Goal: Task Accomplishment & Management: Manage account settings

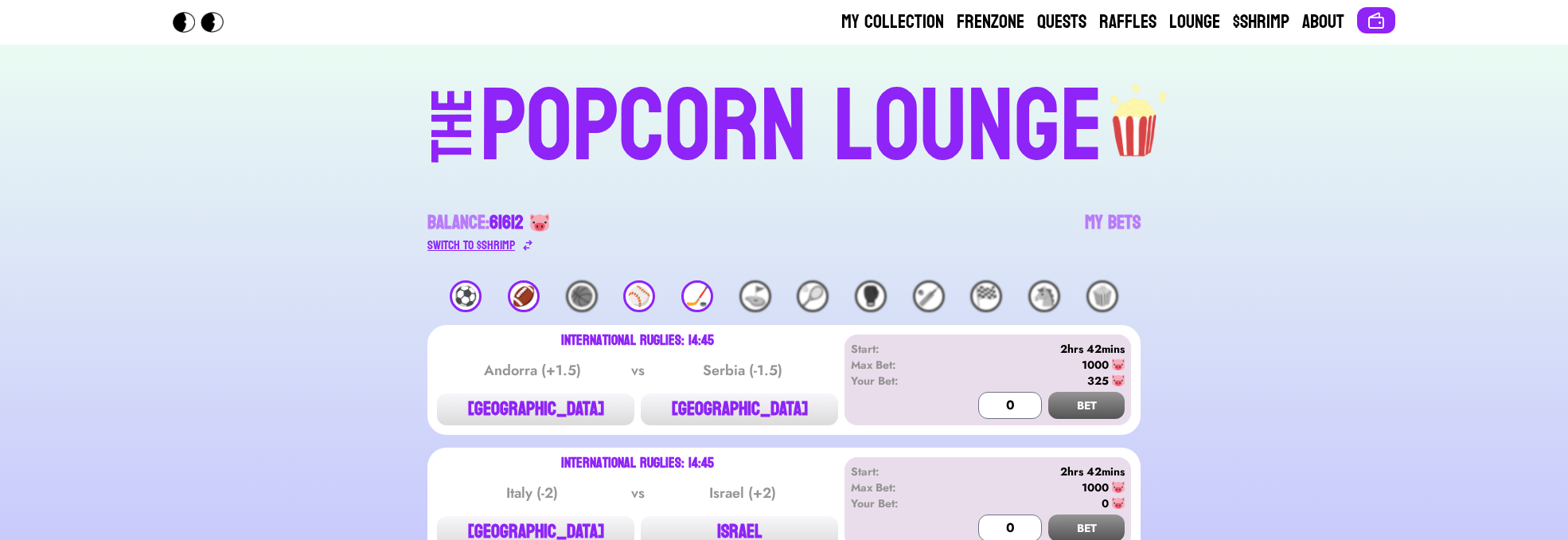
click at [507, 236] on div "Switch to $ SHRIMP" at bounding box center [471, 244] width 88 height 19
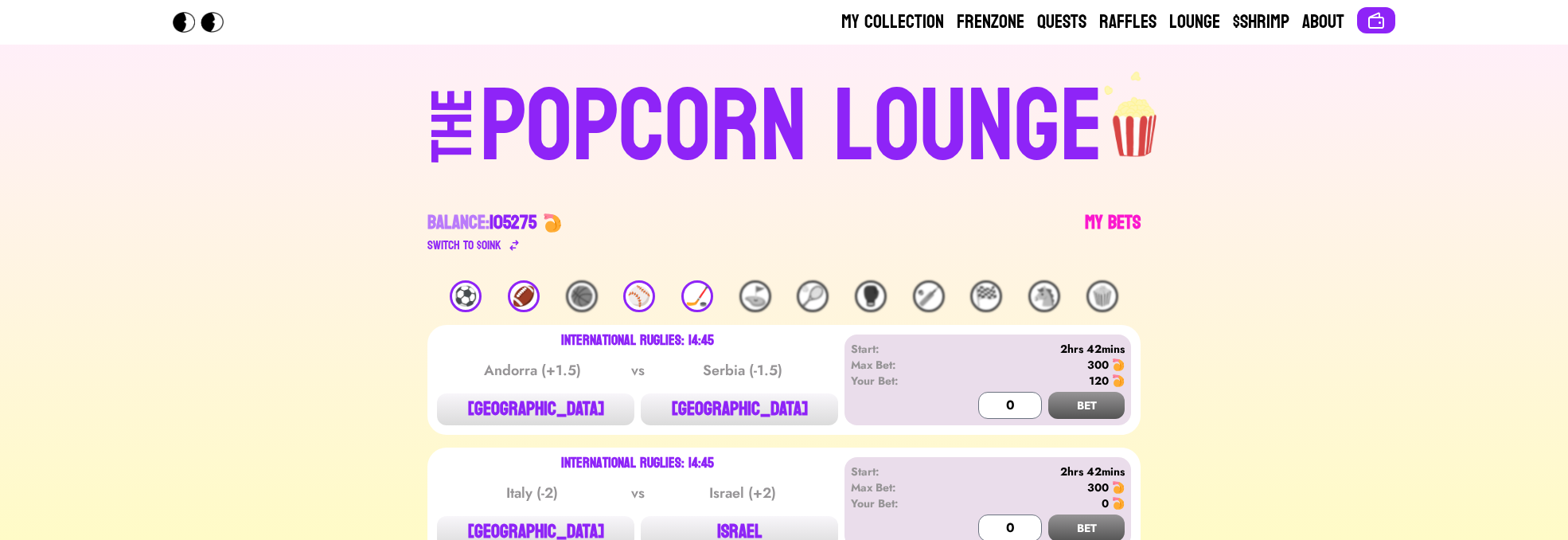
click at [1134, 219] on link "My Bets" at bounding box center [1113, 232] width 56 height 45
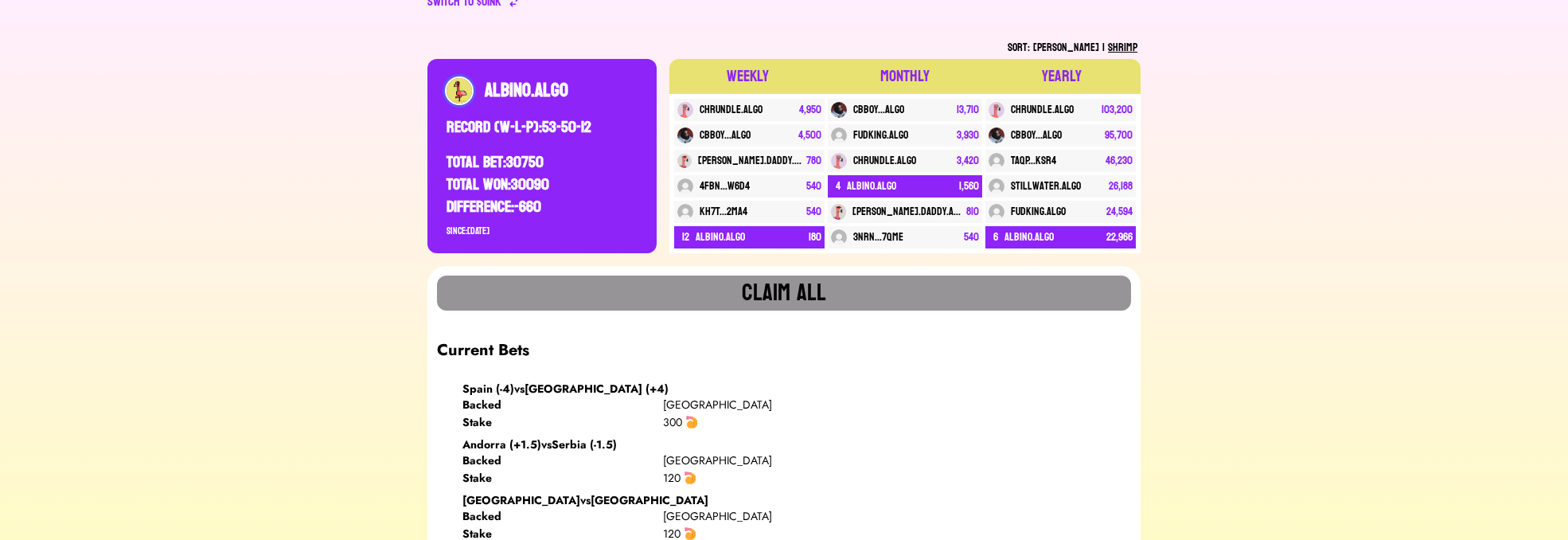
scroll to position [381, 0]
